Goal: Information Seeking & Learning: Learn about a topic

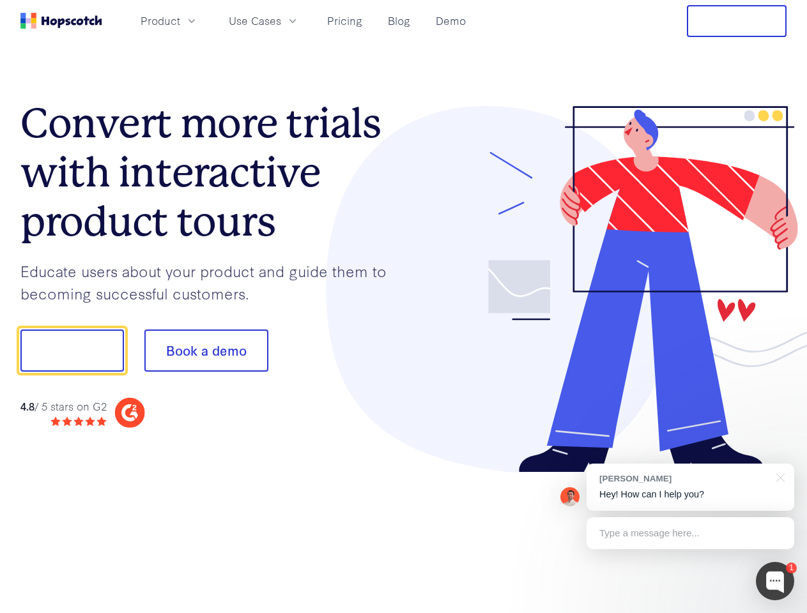
click at [404, 307] on div at bounding box center [595, 289] width 383 height 367
click at [180, 20] on span "Product" at bounding box center [161, 21] width 40 height 16
click at [281, 20] on span "Use Cases" at bounding box center [255, 21] width 52 height 16
click at [737, 21] on button "Free Trial" at bounding box center [737, 21] width 100 height 32
click at [72, 351] on button "Show me!" at bounding box center [71, 351] width 103 height 42
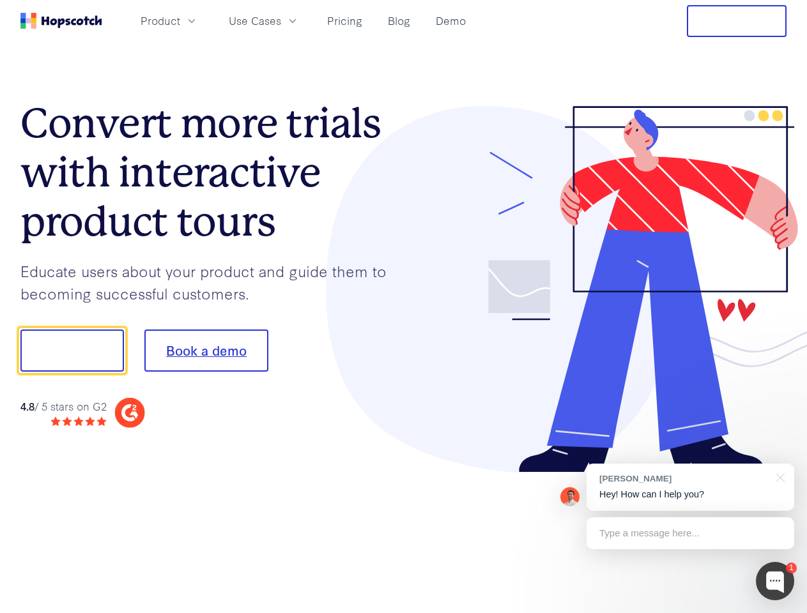
click at [206, 351] on button "Book a demo" at bounding box center [206, 351] width 124 height 42
click at [775, 581] on div at bounding box center [775, 581] width 38 height 38
click at [690, 487] on div "[PERSON_NAME] Hey! How can I help you?" at bounding box center [690, 487] width 208 height 47
click at [778, 477] on div at bounding box center [675, 434] width 240 height 255
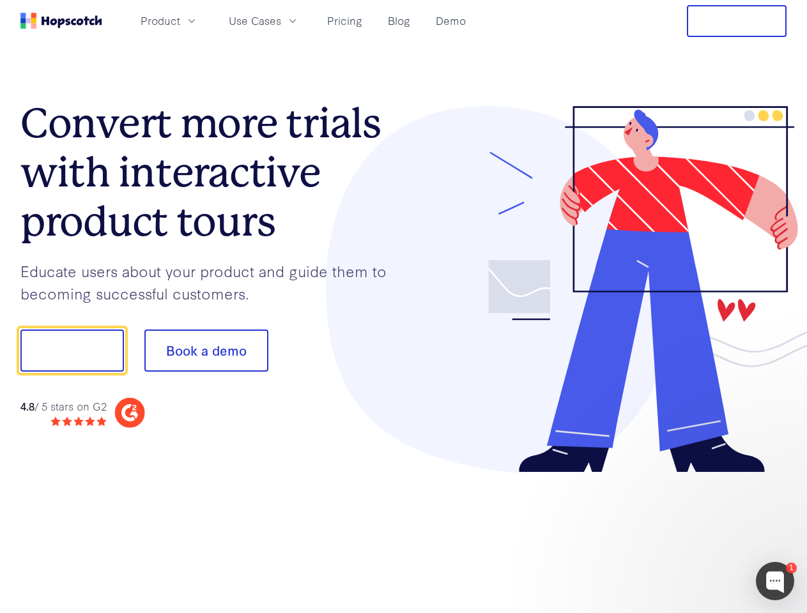
click at [690, 533] on div at bounding box center [675, 434] width 240 height 255
